Goal: Task Accomplishment & Management: Use online tool/utility

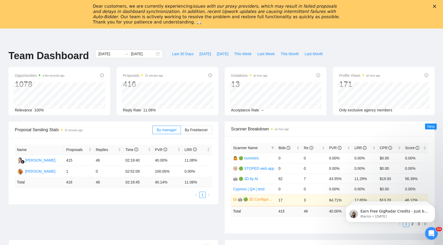
click at [435, 4] on div "Dear customers, we are currently experiencing issues with our proxy providers, …" at bounding box center [221, 14] width 443 height 24
click at [435, 6] on polygon "Close" at bounding box center [434, 6] width 3 height 3
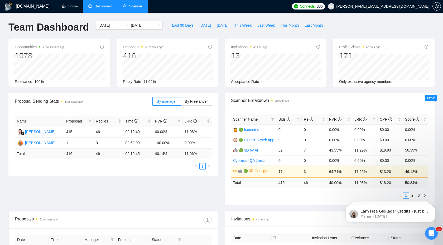
click at [135, 4] on link "Scanner" at bounding box center [133, 6] width 20 height 4
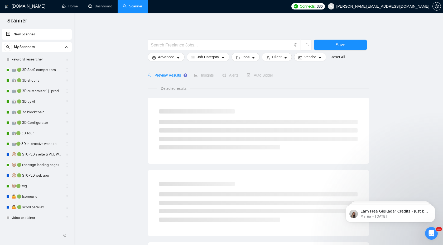
click at [29, 33] on link "New Scanner" at bounding box center [36, 34] width 61 height 11
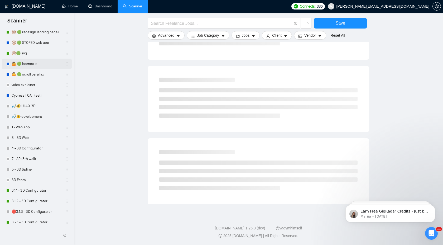
scroll to position [156, 0]
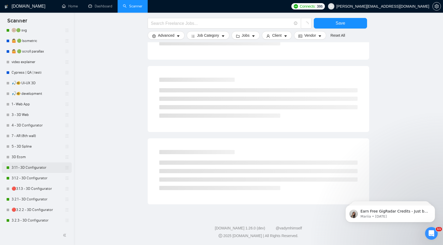
click at [38, 165] on link "3.1.1 - 3D Configurator" at bounding box center [37, 167] width 50 height 11
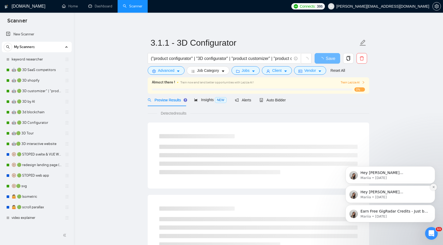
click at [435, 188] on button "Dismiss notification" at bounding box center [433, 187] width 7 height 7
click at [434, 186] on icon "Dismiss notification" at bounding box center [434, 187] width 2 height 2
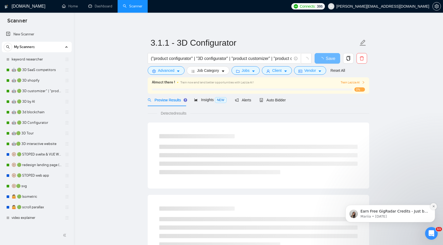
click at [434, 207] on icon "Dismiss notification" at bounding box center [433, 206] width 3 height 3
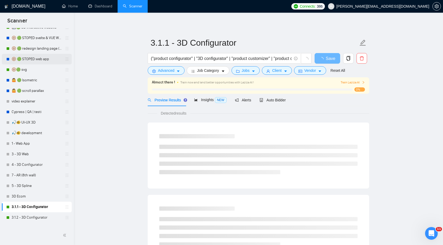
scroll to position [156, 0]
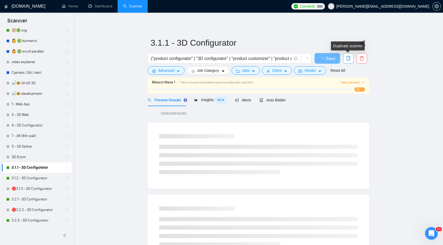
click at [351, 60] on icon "copy" at bounding box center [348, 58] width 5 height 5
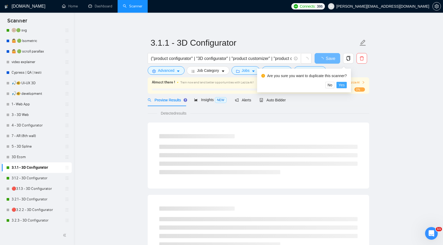
click at [345, 85] on span "Yes" at bounding box center [342, 85] width 6 height 6
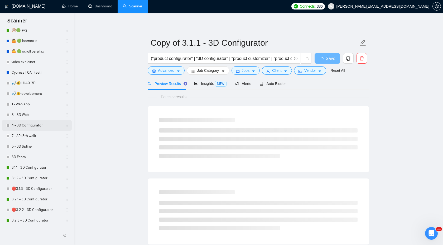
scroll to position [166, 0]
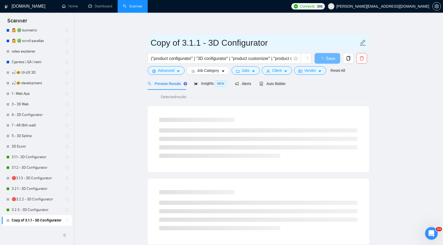
click at [203, 44] on input "Copy of 3.1.1 - 3D Configurator" at bounding box center [255, 42] width 208 height 13
click at [199, 45] on input "Copy of 3.1.1 - 3D Configurator" at bounding box center [255, 42] width 208 height 13
click at [229, 41] on input "Copy of 3.1.1 - 3D Configurator" at bounding box center [255, 42] width 208 height 13
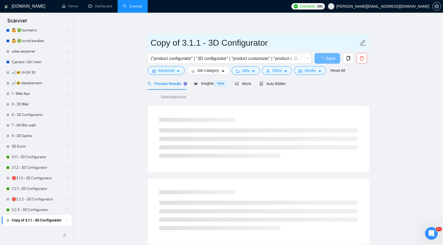
click at [229, 41] on input "Copy of 3.1.1 - 3D Configurator" at bounding box center [255, 42] width 208 height 13
type input "е"
type input "test 1"
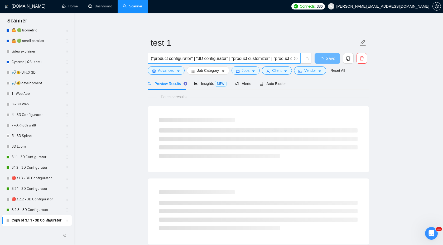
click at [224, 55] on input "("product configurator" | "3D configurator" | "product customizer" | "product c…" at bounding box center [221, 58] width 141 height 7
click at [186, 61] on input "text" at bounding box center [221, 58] width 141 height 7
paste input "'(react* | next* | vue* | nuxt* | svelte* | node* | nest*) (develop | build | i…"
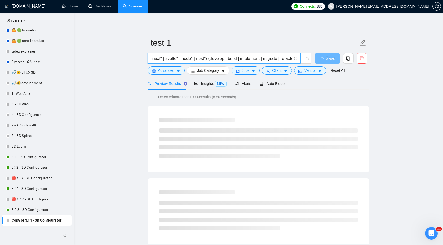
scroll to position [0, 0]
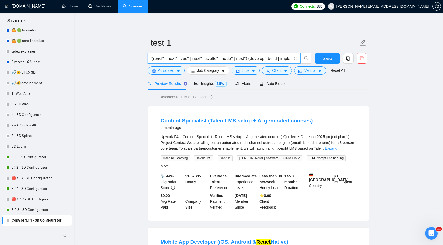
click at [153, 59] on input "'(react* | next* | vue* | nuxt* | svelte* | node* | nest*) (develop | build | i…" at bounding box center [221, 58] width 141 height 7
click at [249, 59] on input "(react* | next* | vue* | nuxt* | svelte* | node* | nest*) (develop | build | im…" at bounding box center [221, 58] width 141 height 7
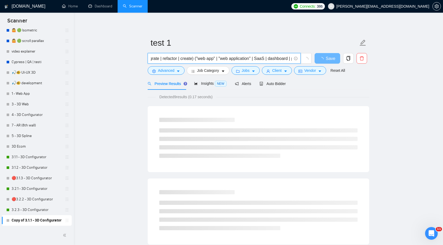
scroll to position [0, 163]
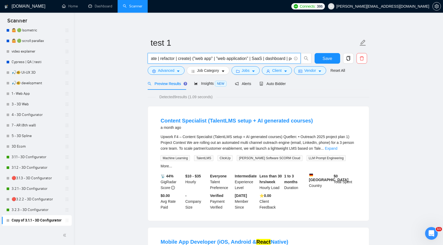
click at [196, 61] on input "(react* | next* | vue* | nuxt* | svelte* | node* | nest*) + (develop | build | …" at bounding box center [221, 58] width 141 height 7
type input "(react* | next* | vue* | nuxt* | svelte* | node* | nest*) + (develop | build | …"
click at [337, 150] on link "Expand" at bounding box center [331, 148] width 12 height 4
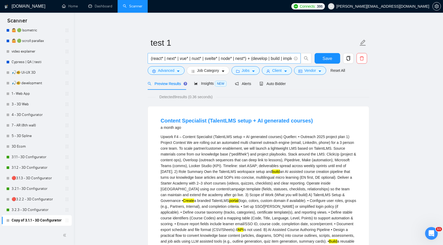
click at [225, 55] on span "(react* | next* | vue* | nuxt* | svelte* | node* | nest*) + (develop | build | …" at bounding box center [224, 58] width 153 height 11
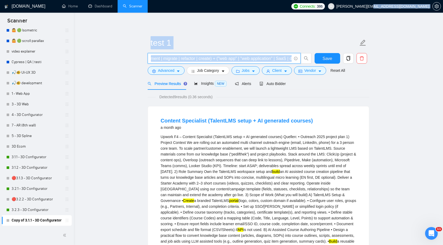
click at [225, 55] on span "(react* | next* | vue* | nuxt* | svelte* | node* | nest*) + (develop | build | …" at bounding box center [224, 58] width 153 height 11
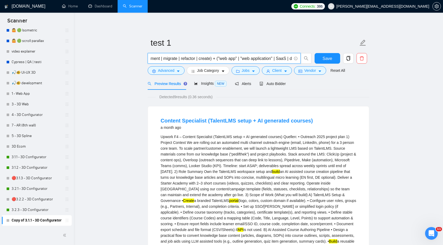
click at [225, 55] on span "(react* | next* | vue* | nuxt* | svelte* | node* | nest*) + (develop | build | …" at bounding box center [224, 58] width 153 height 11
click at [225, 58] on input "(react* | next* | vue* | nuxt* | svelte* | node* | nest*) + (develop | build | …" at bounding box center [221, 58] width 141 height 7
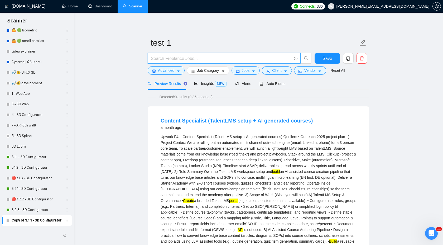
paste input "(react* | next* | vue* | nuxt* | svelte* | angular* | node* | express* | nest* …"
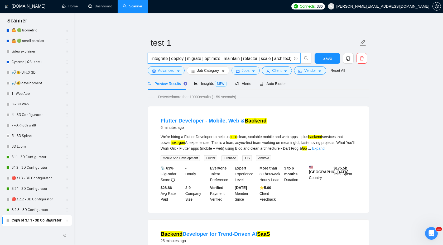
type input "(react* | next* | vue* | nuxt* | svelte* | angular* | node* | express* | nest* …"
click at [325, 149] on link "Expand" at bounding box center [318, 148] width 12 height 4
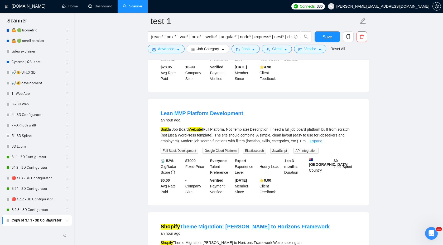
scroll to position [408, 0]
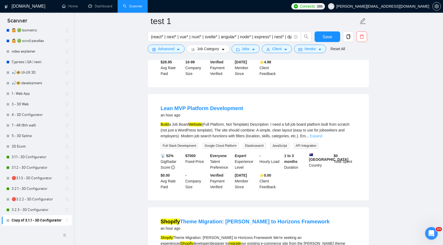
click at [322, 138] on link "Expand" at bounding box center [316, 136] width 12 height 4
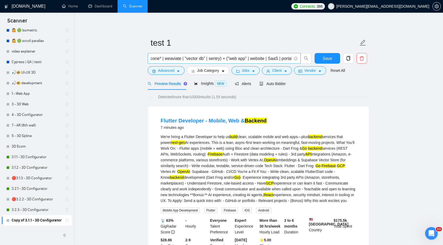
scroll to position [0, 881]
click at [169, 70] on span "Advanced" at bounding box center [166, 71] width 16 height 6
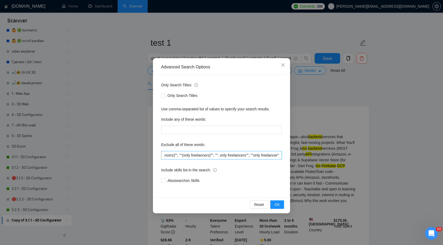
scroll to position [0, 1580]
click at [280, 155] on input "text" at bounding box center [221, 155] width 121 height 8
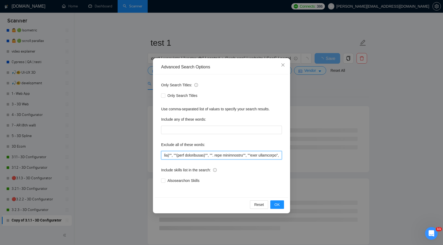
scroll to position [0, 1582]
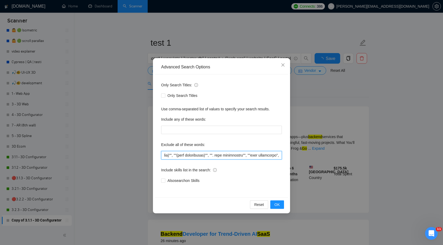
type input """"low budget"", ""(low budget"", ""low budget)"", ""(low budget)"", ""low buge…"
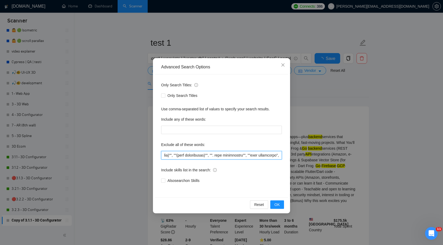
scroll to position [0, 0]
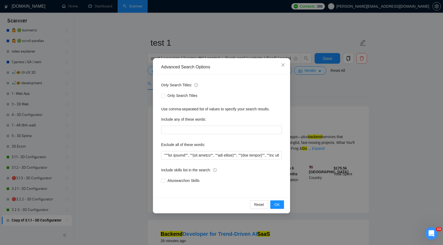
click at [320, 98] on div "Advanced Search Options Only Search Titles: Only Search Titles Use comma-separa…" at bounding box center [221, 122] width 443 height 245
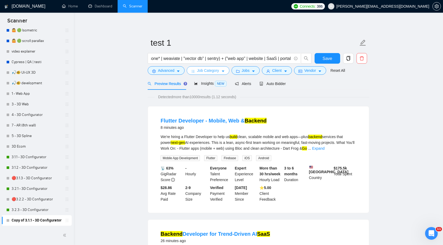
click at [219, 72] on span "Job Category" at bounding box center [208, 71] width 22 height 6
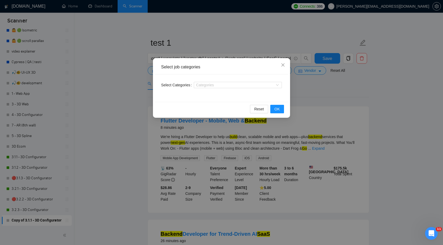
click at [319, 79] on div "Select job categories Select Categories Categories Reset OK" at bounding box center [221, 122] width 443 height 245
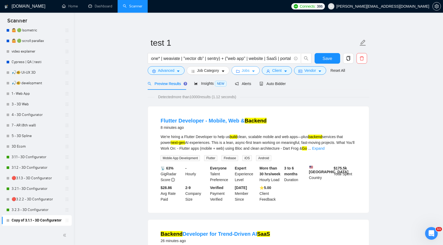
click at [237, 69] on button "Jobs" at bounding box center [246, 70] width 28 height 8
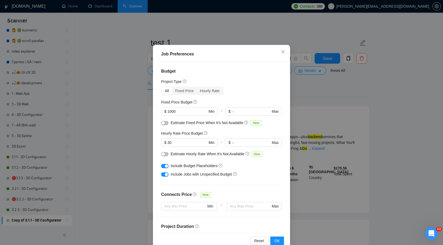
scroll to position [28, 0]
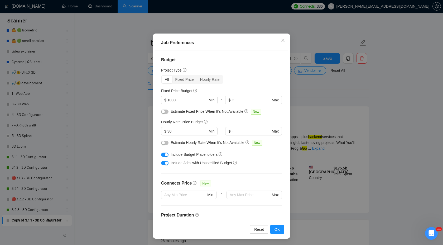
click at [359, 112] on div "Job Preferences Budget Project Type All Fixed Price Hourly Rate Fixed Price Bud…" at bounding box center [221, 122] width 443 height 245
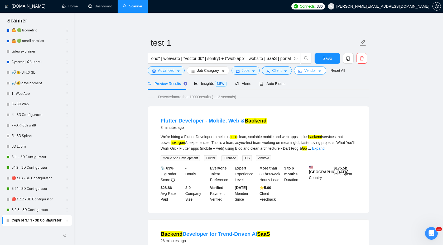
scroll to position [0, 0]
click at [282, 71] on span "Client" at bounding box center [276, 71] width 9 height 6
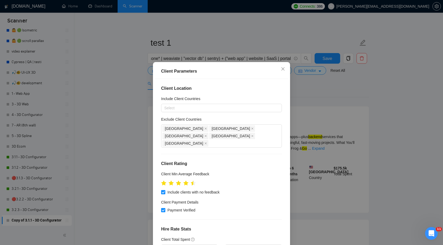
click at [400, 98] on div "Client Parameters Client Location Include Client Countries Select Exclude Clien…" at bounding box center [221, 122] width 443 height 245
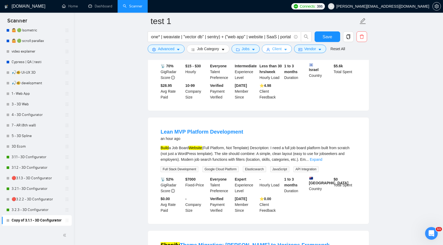
scroll to position [333, 0]
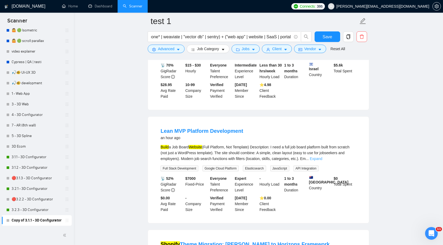
click at [322, 161] on link "Expand" at bounding box center [316, 158] width 12 height 4
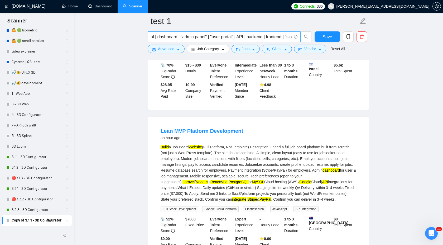
scroll to position [0, 1022]
click at [241, 40] on input "(react* | next* | vue* | nuxt* | svelte* | angular* | node* | express* | nest* …" at bounding box center [221, 36] width 141 height 7
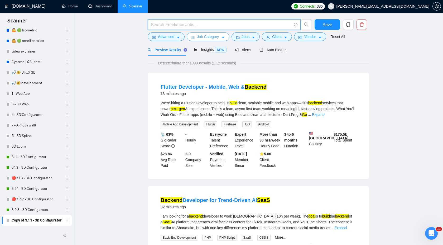
scroll to position [0, 0]
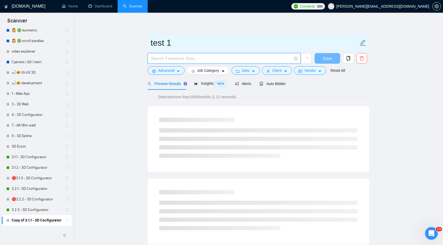
paste input "(react* | next* | vue* | nuxt* | svelte* | angular* | node* | express* | nest* …"
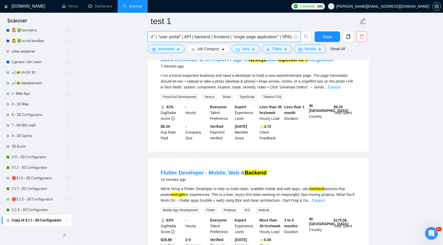
scroll to position [155, 0]
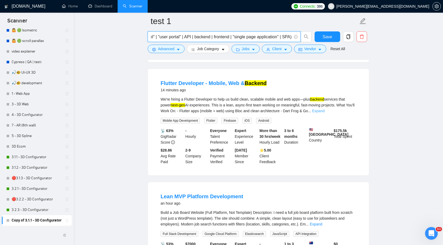
type input "(react* | next* | vue* | nuxt* | svelte* | angular* | node* | express* | nest* …"
click at [324, 113] on link "Expand" at bounding box center [318, 111] width 12 height 4
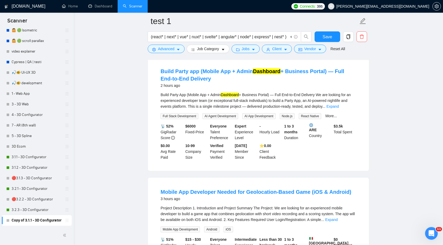
scroll to position [446, 0]
click at [339, 108] on link "Expand" at bounding box center [333, 105] width 12 height 4
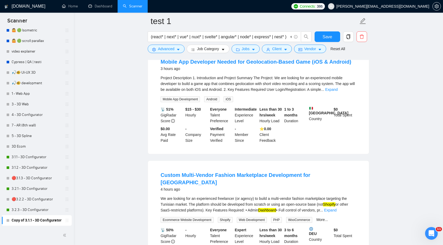
scroll to position [887, 0]
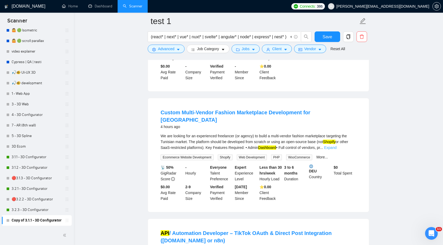
click at [337, 150] on link "Expand" at bounding box center [330, 147] width 12 height 4
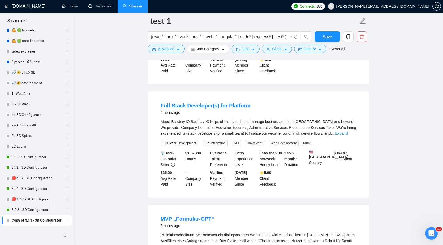
scroll to position [1218, 0]
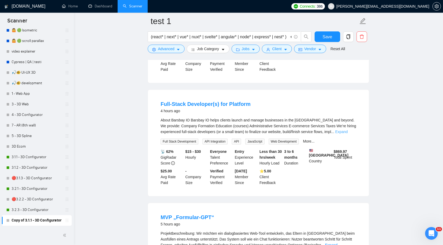
click at [347, 134] on link "Expand" at bounding box center [341, 132] width 12 height 4
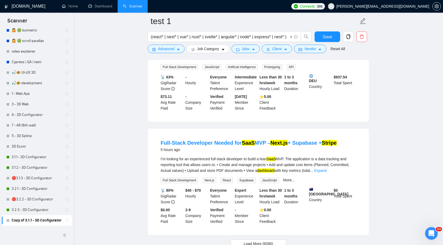
scroll to position [1914, 0]
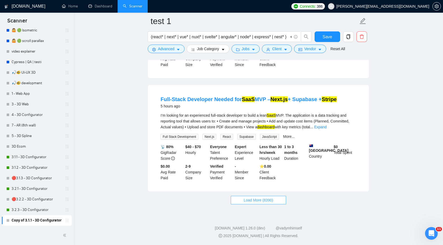
click at [261, 199] on span "Load More (8390)" at bounding box center [258, 200] width 29 height 6
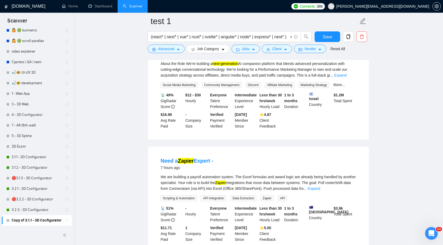
scroll to position [2286, 0]
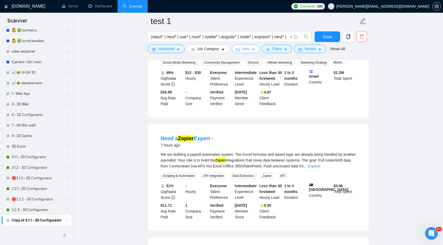
click at [250, 48] on span "Jobs" at bounding box center [246, 49] width 8 height 6
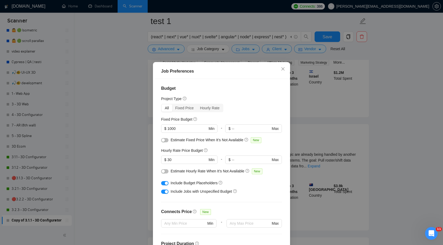
click at [406, 181] on div "Job Preferences Budget Project Type All Fixed Price Hourly Rate Fixed Price Bud…" at bounding box center [221, 122] width 443 height 245
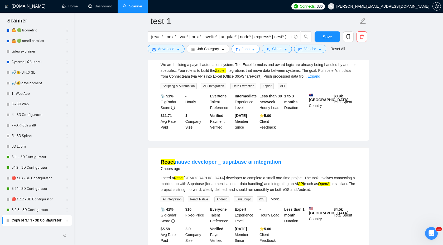
scroll to position [2395, 0]
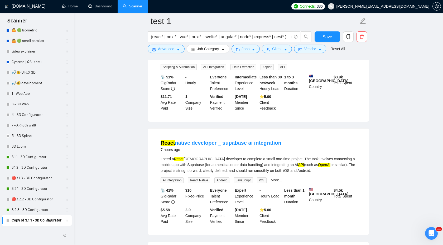
click at [320, 59] on link "Expand" at bounding box center [314, 57] width 12 height 4
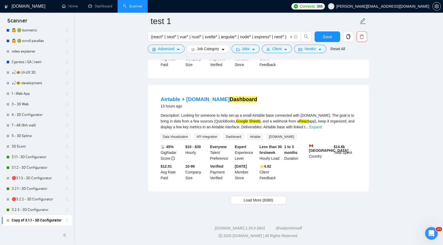
scroll to position [3137, 0]
